Goal: Task Accomplishment & Management: Manage account settings

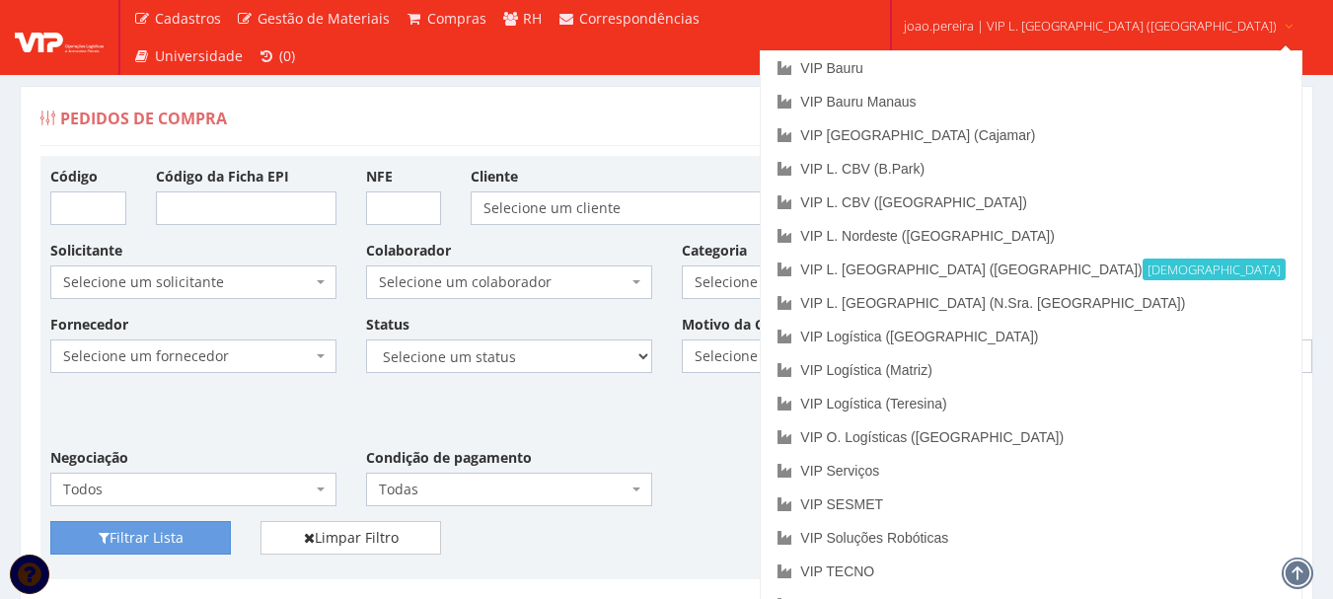
click at [1093, 23] on span "joao.pereira | VIP L. [GEOGRAPHIC_DATA] ([GEOGRAPHIC_DATA])" at bounding box center [1090, 26] width 373 height 20
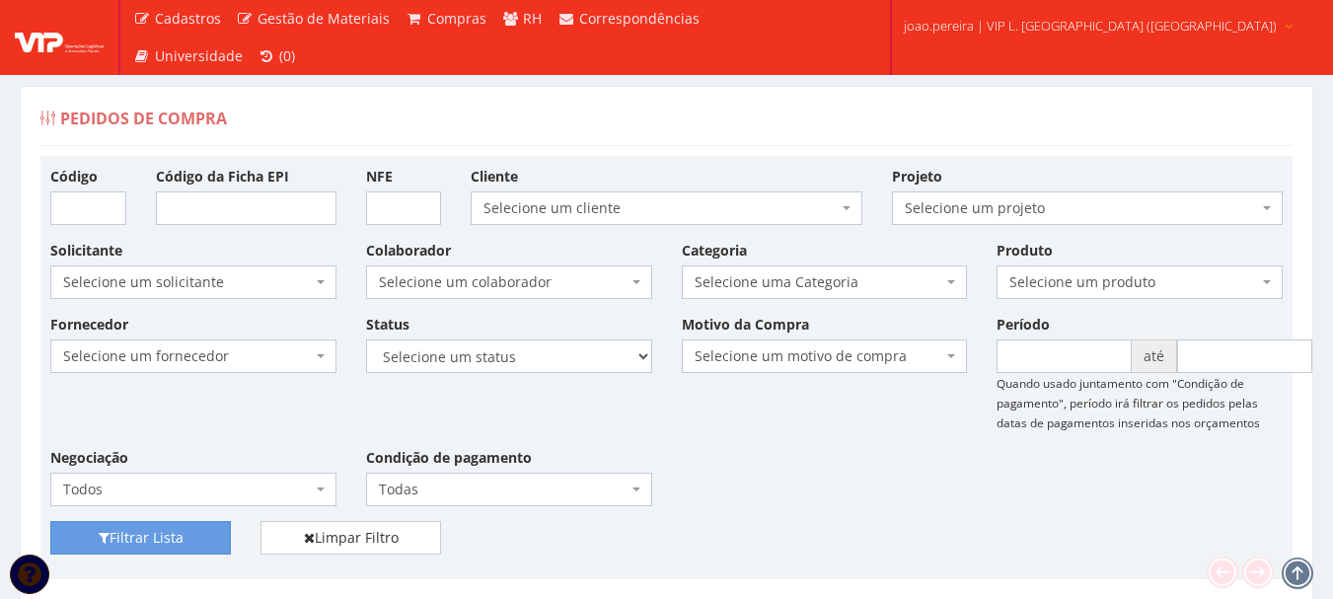
click at [1093, 23] on span "joao.pereira | VIP L. Sergipe (Itaporanga)" at bounding box center [1090, 26] width 373 height 20
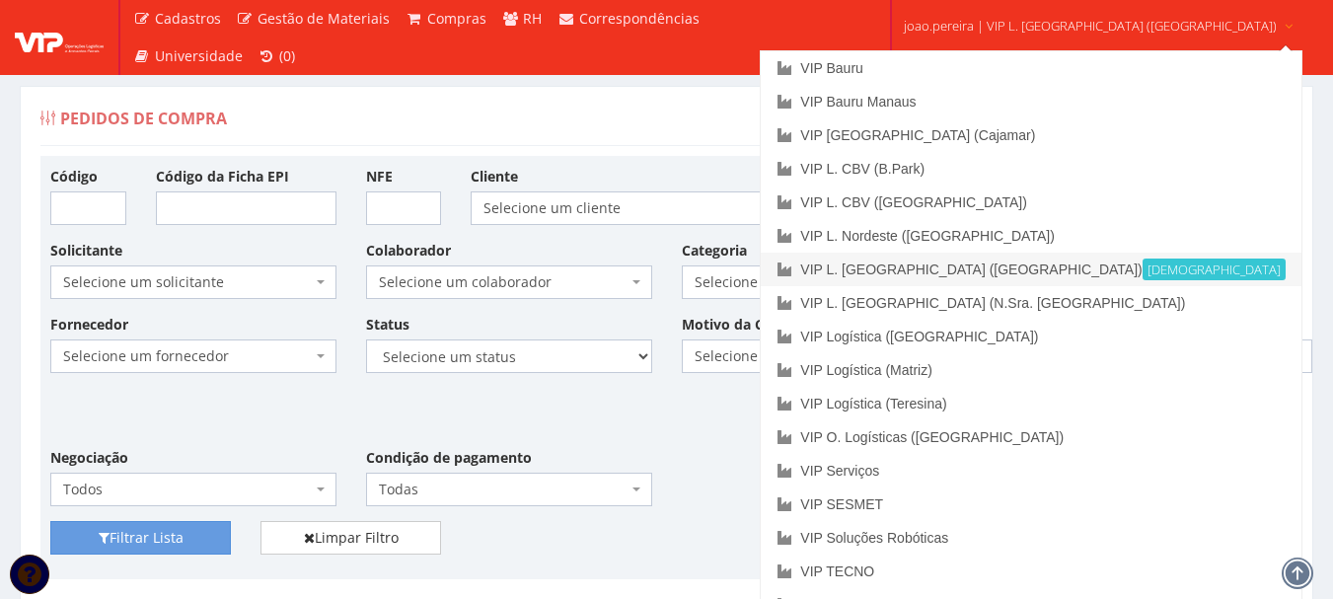
click at [1044, 271] on link "VIP L. Sergipe (Itaporanga) Ativa" at bounding box center [1031, 270] width 540 height 34
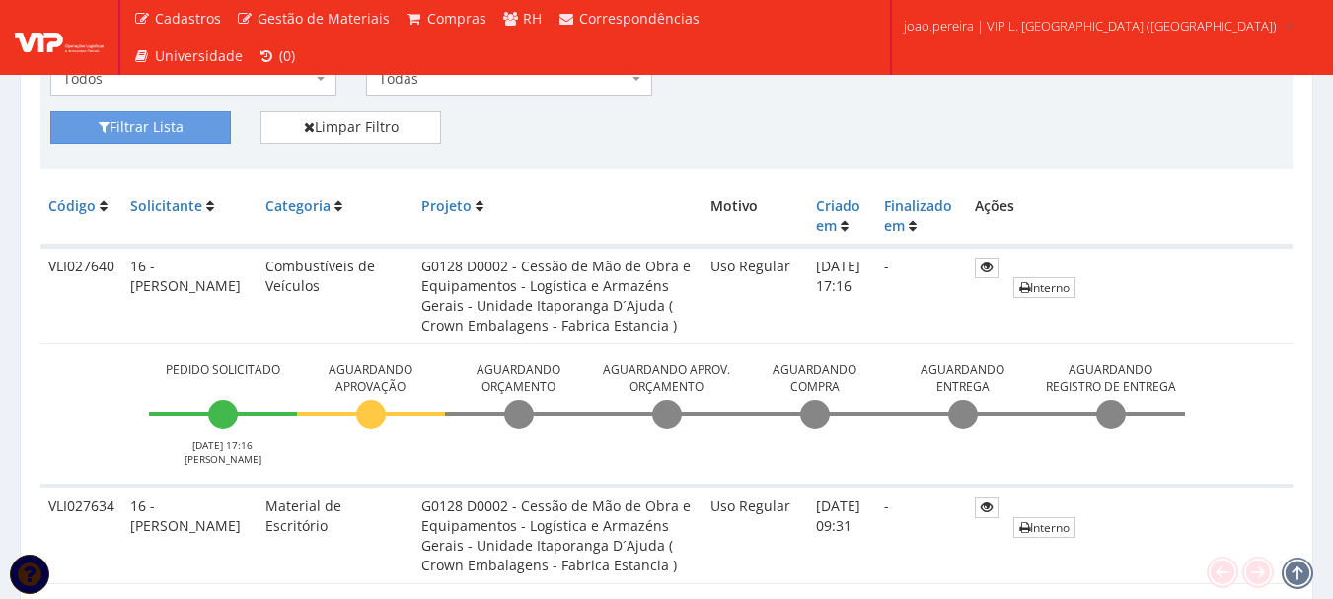
scroll to position [395, 0]
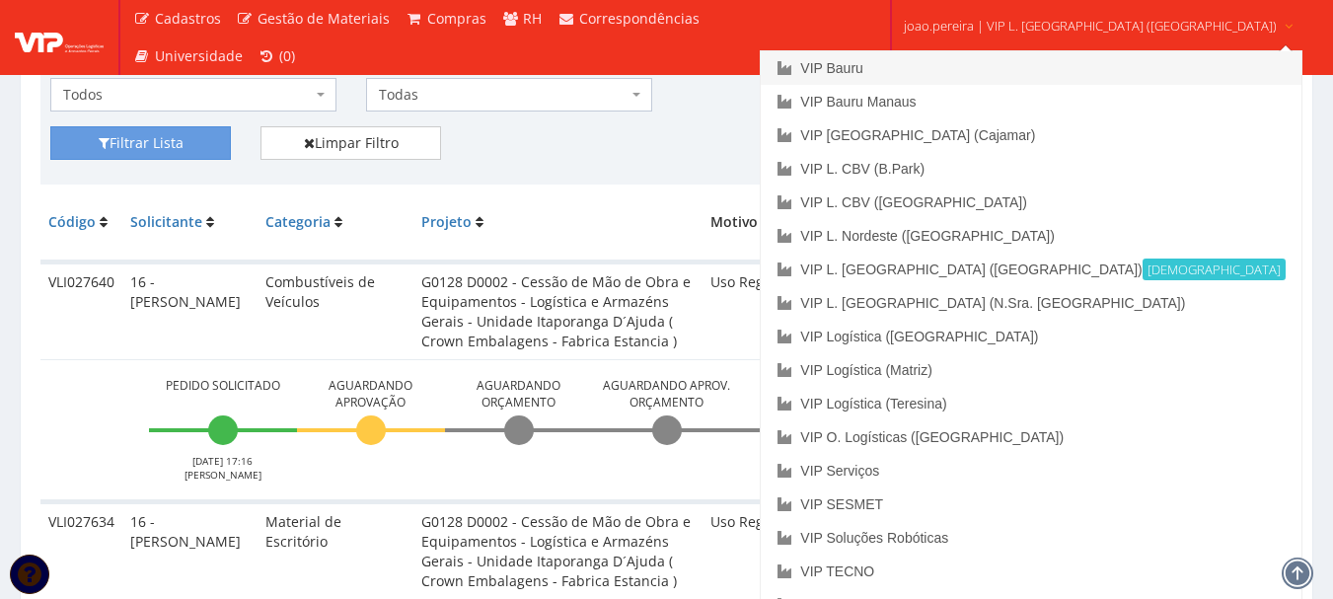
click at [973, 68] on link "VIP Bauru" at bounding box center [1031, 68] width 540 height 34
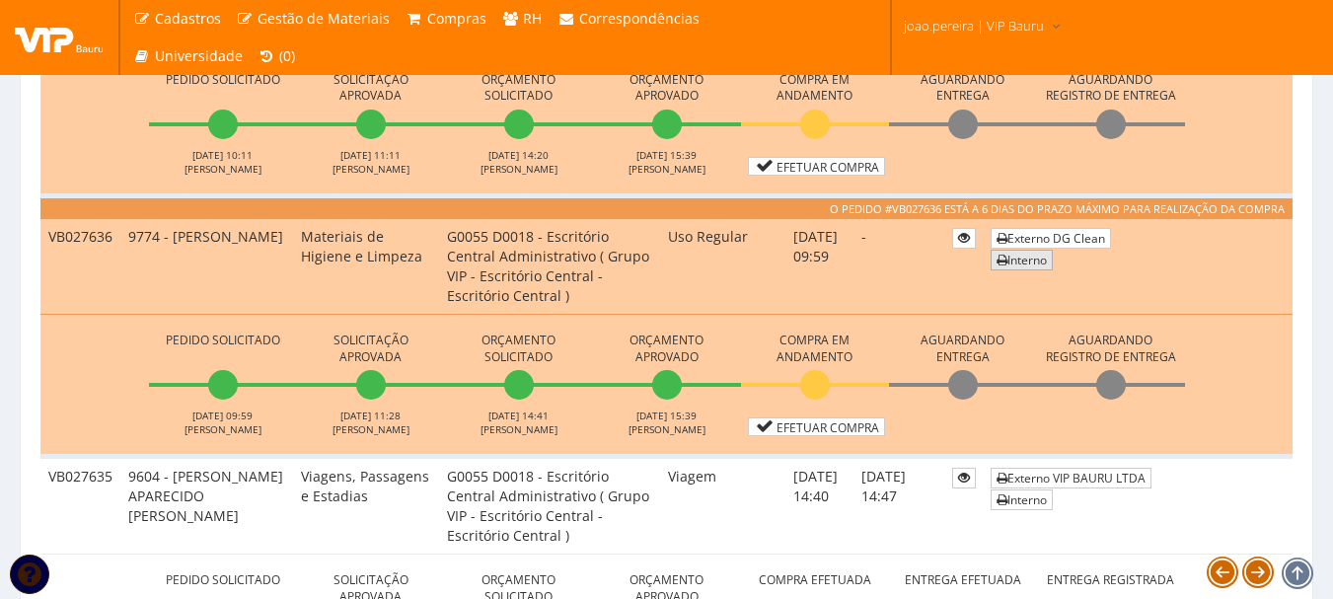
scroll to position [789, 0]
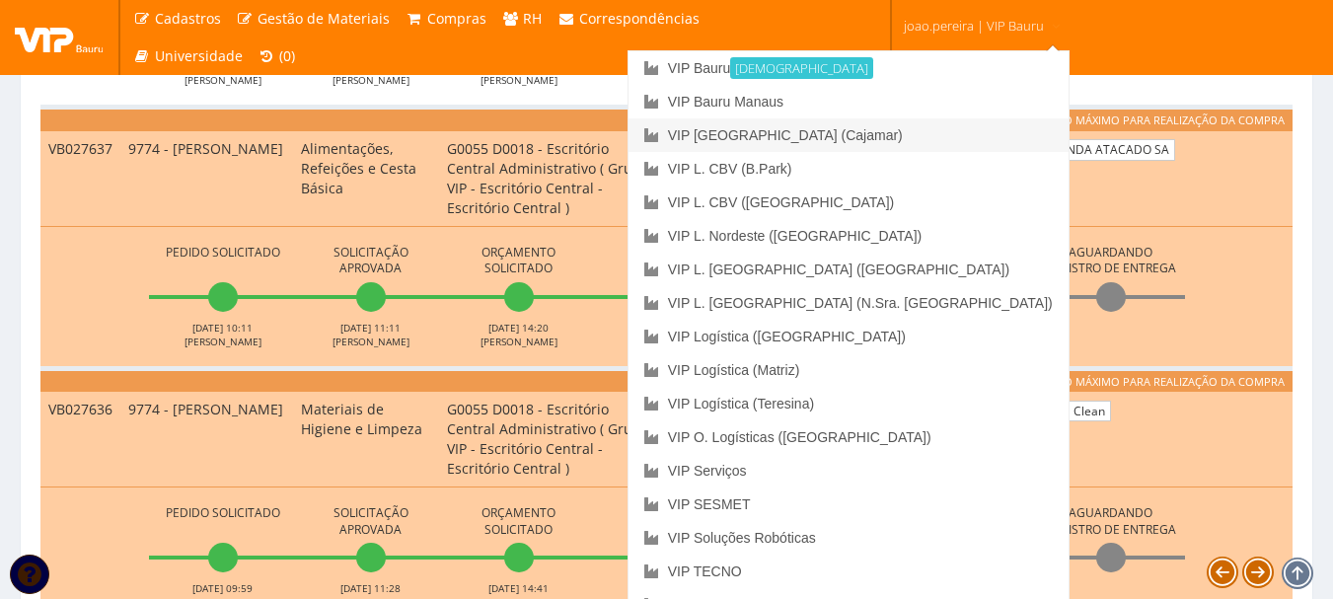
click at [911, 135] on link "VIP [GEOGRAPHIC_DATA] (Cajamar)" at bounding box center [849, 135] width 440 height 34
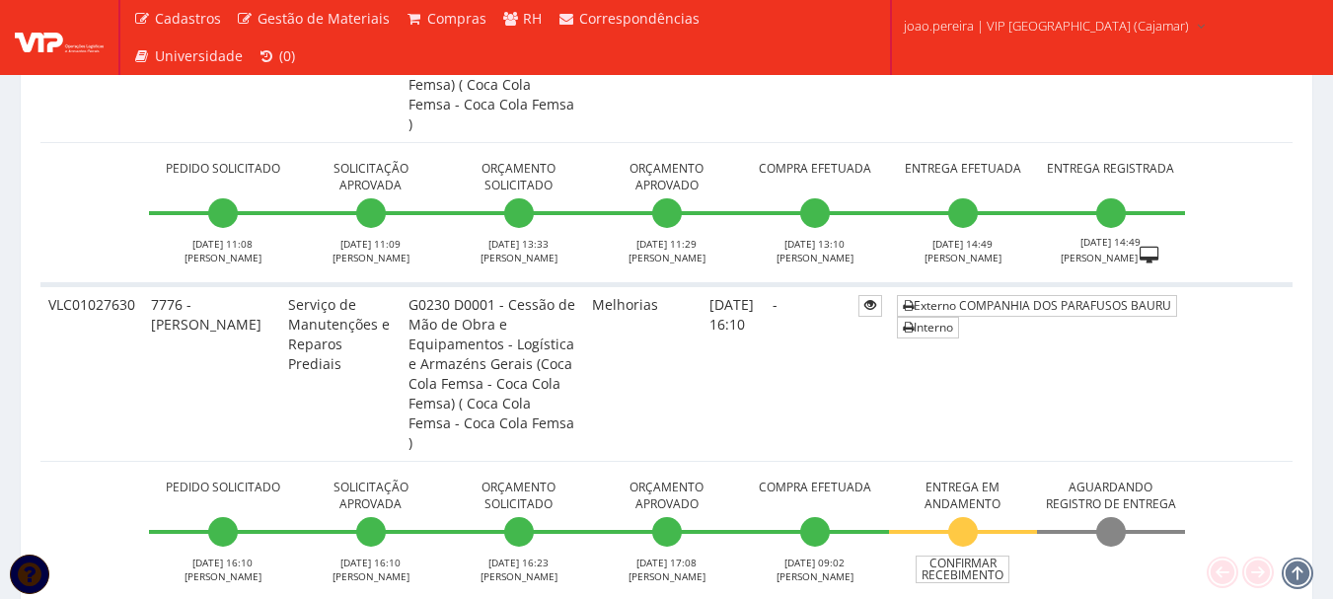
scroll to position [789, 0]
